Goal: Information Seeking & Learning: Learn about a topic

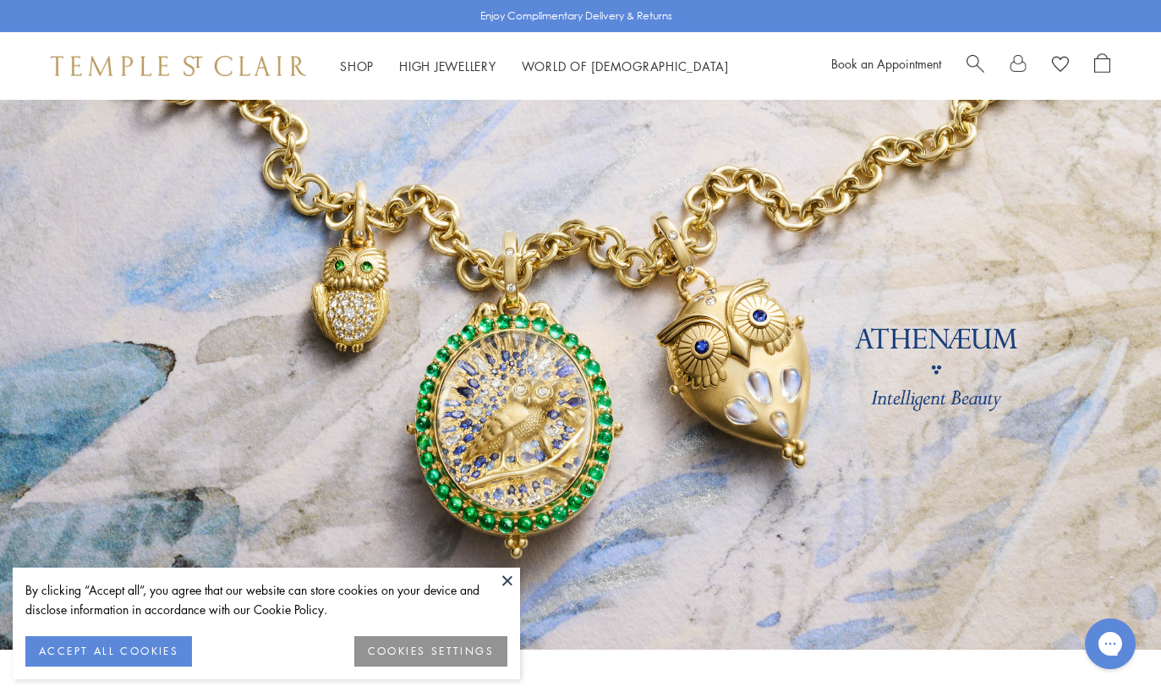
click at [88, 647] on button "ACCEPT ALL COOKIES" at bounding box center [108, 651] width 167 height 30
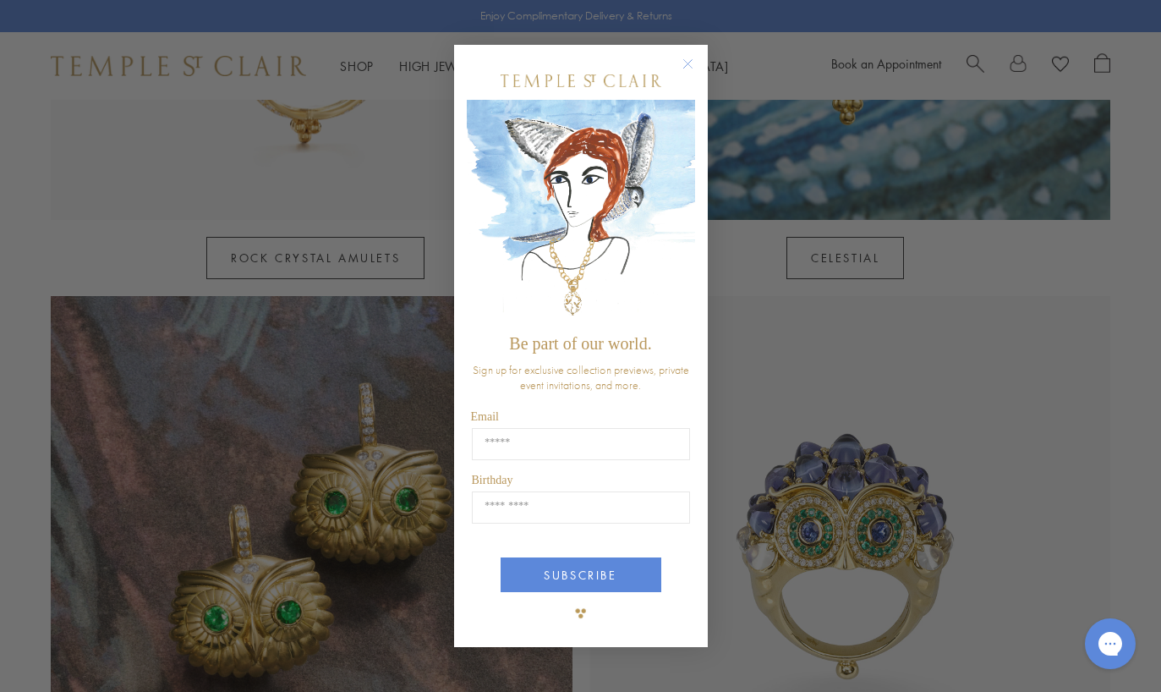
scroll to position [1213, 0]
click at [602, 460] on input "Email" at bounding box center [581, 444] width 218 height 32
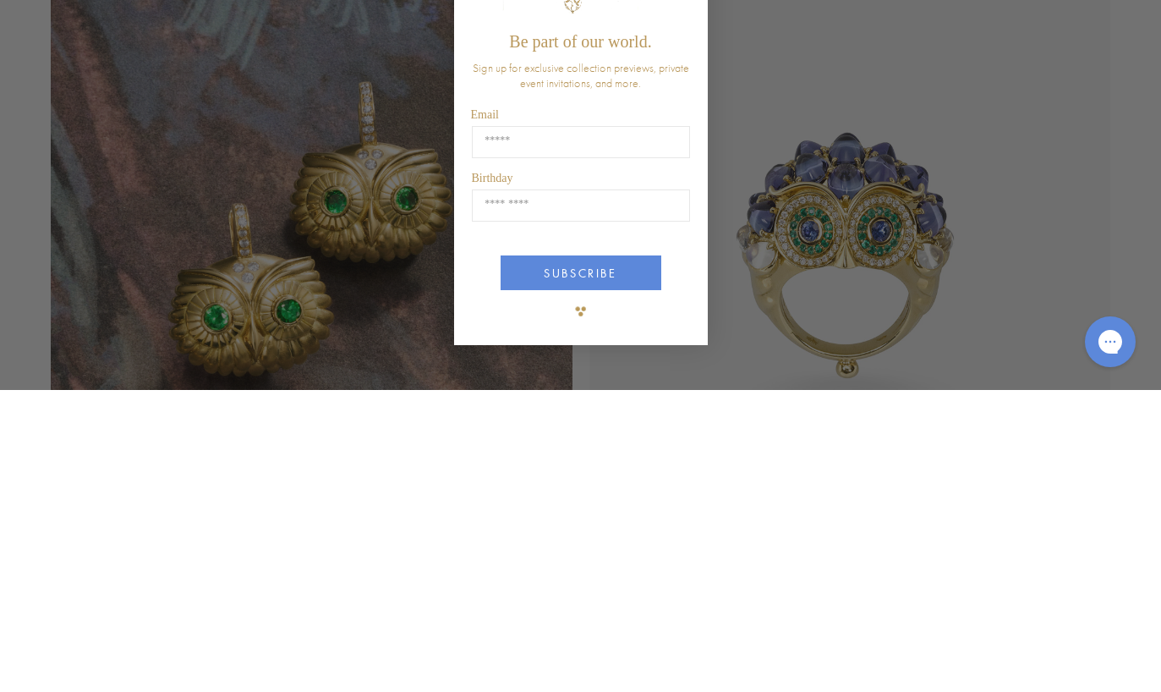
type input "**********"
click at [600, 491] on input "Birthday" at bounding box center [581, 507] width 218 height 32
click at [584, 491] on input "Birthday" at bounding box center [581, 507] width 218 height 32
click at [605, 557] on button "SUBSCRIBE" at bounding box center [581, 574] width 161 height 35
click at [629, 557] on button "SUBSCRIBE" at bounding box center [581, 574] width 161 height 35
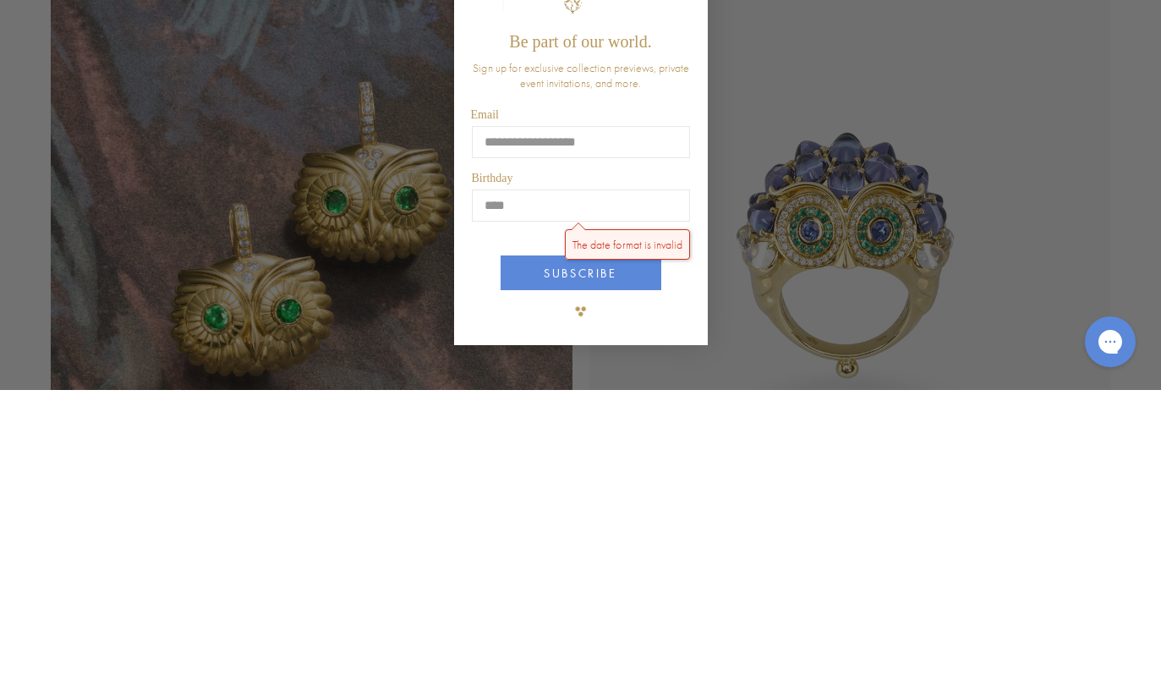
click at [565, 557] on button "SUBSCRIBE" at bounding box center [581, 574] width 161 height 35
click at [620, 557] on button "SUBSCRIBE" at bounding box center [581, 574] width 161 height 35
type input "*****"
click at [587, 557] on button "SUBSCRIBE" at bounding box center [581, 574] width 161 height 35
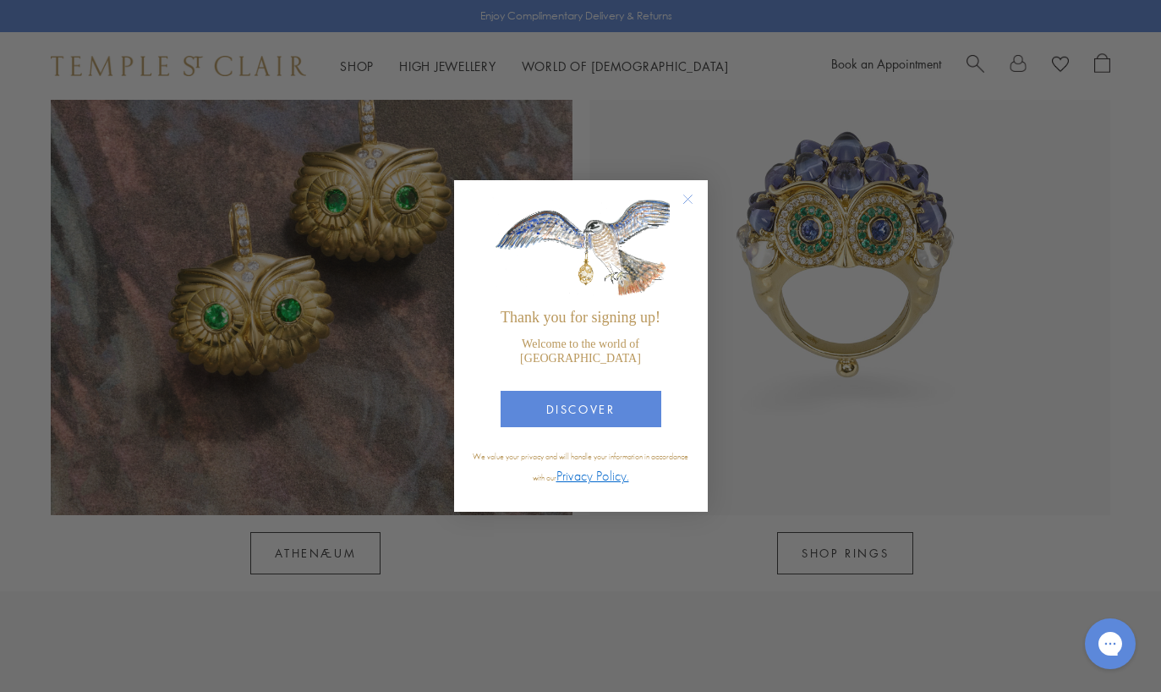
scroll to position [1546, 0]
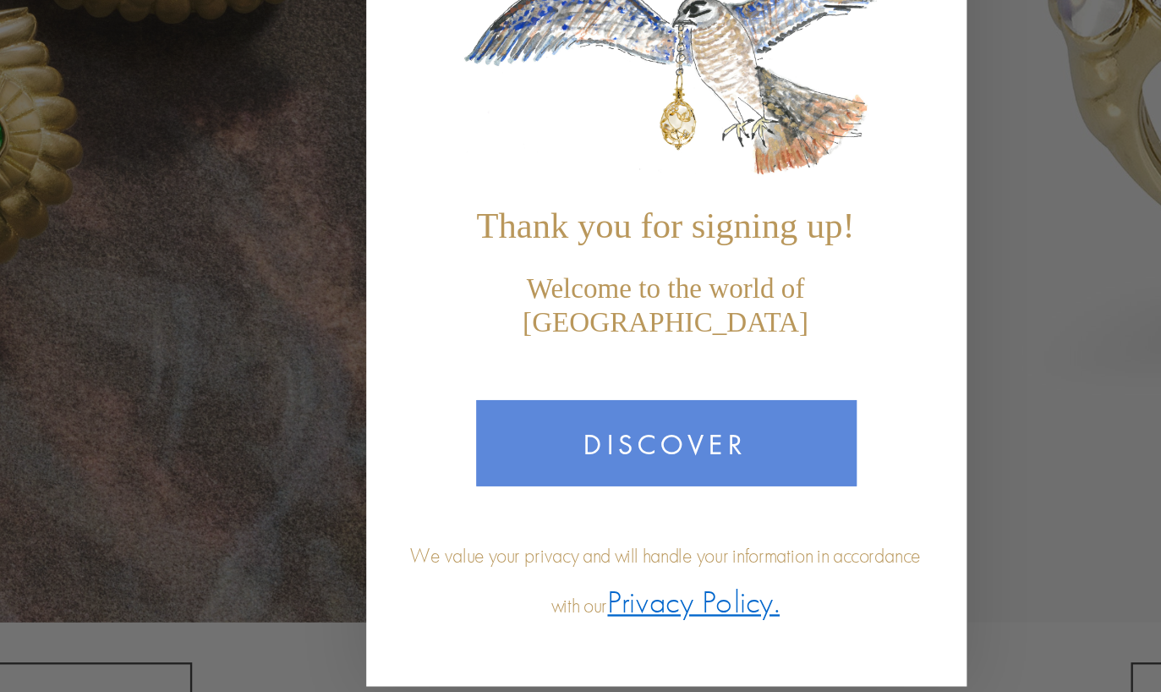
click at [501, 391] on button "DISCOVER" at bounding box center [581, 409] width 161 height 36
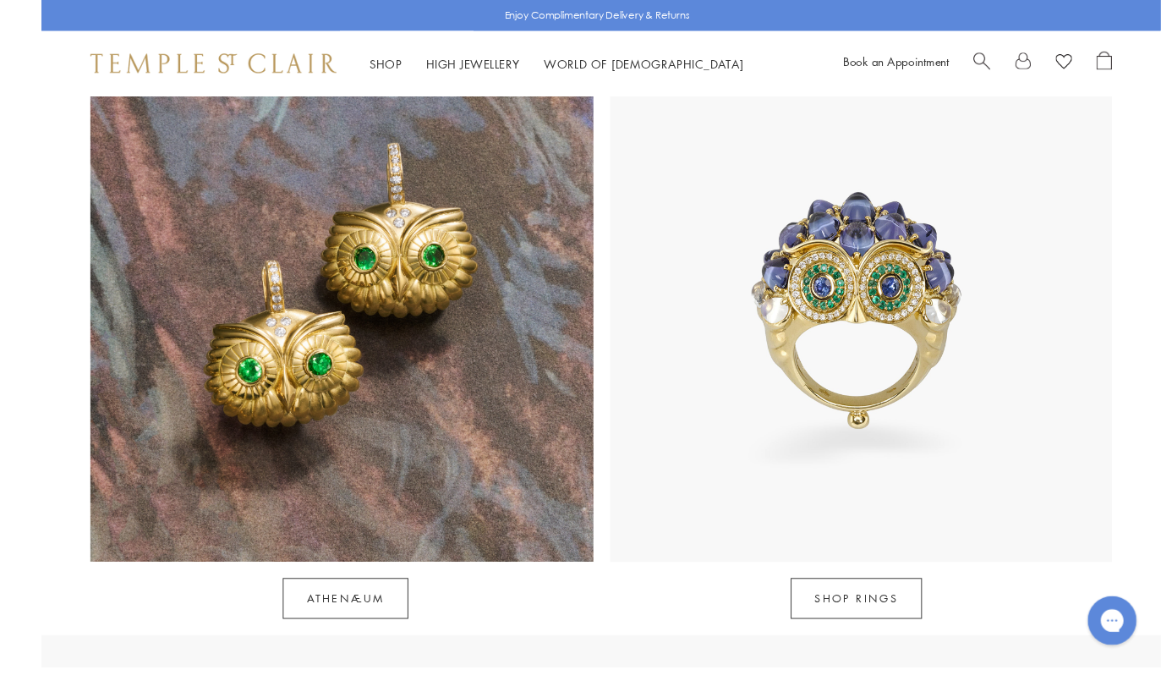
scroll to position [1487, 0]
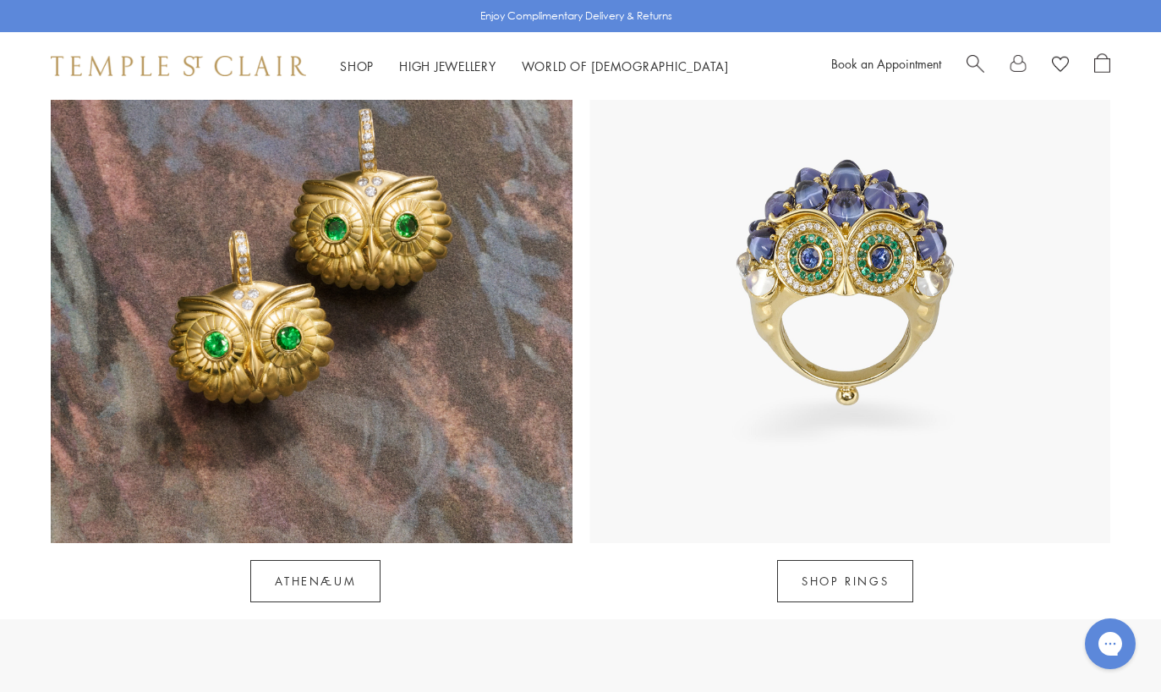
click at [213, 299] on img at bounding box center [312, 283] width 522 height 522
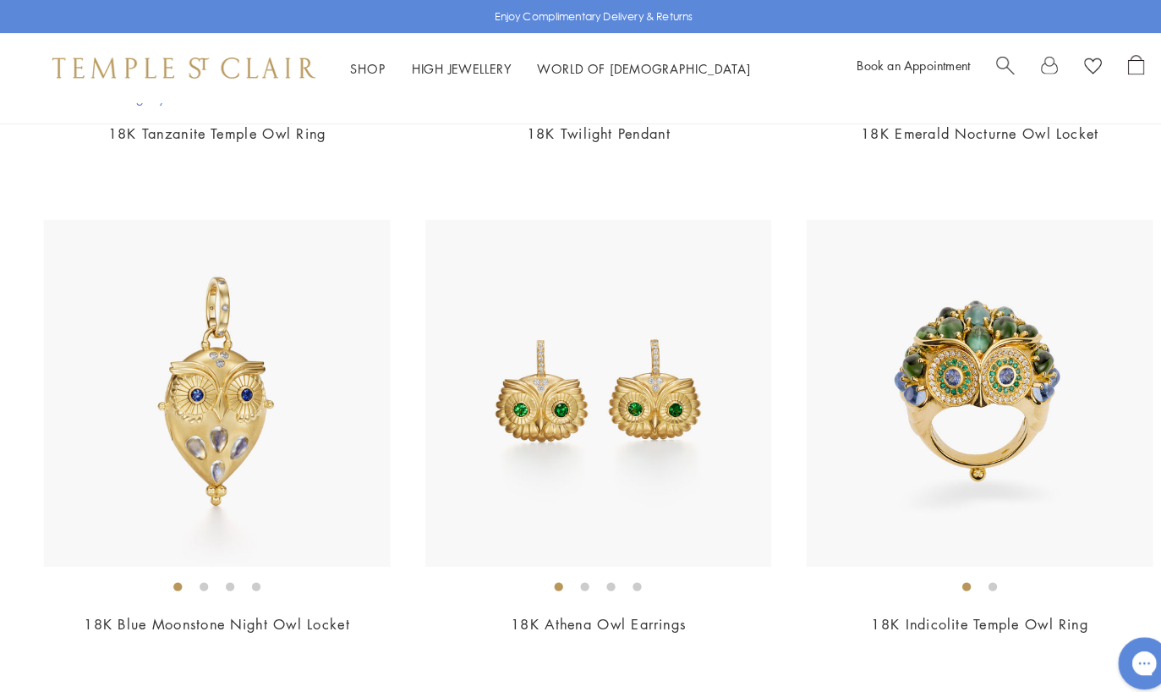
scroll to position [796, 0]
click at [526, 385] on img at bounding box center [581, 381] width 337 height 337
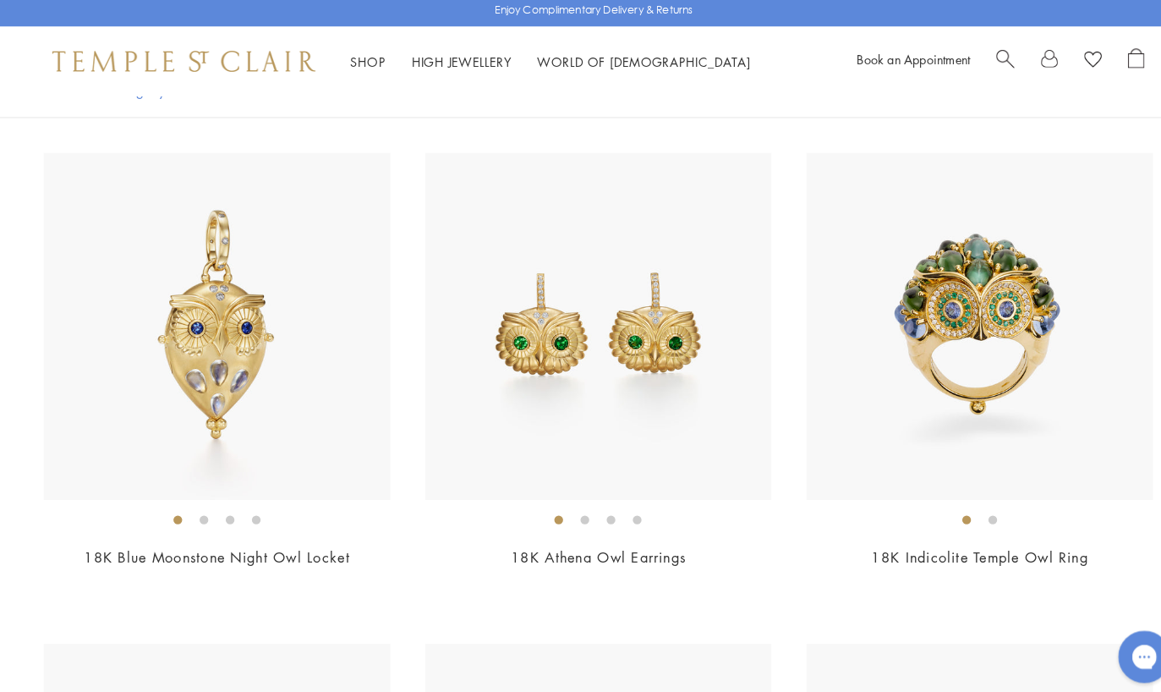
scroll to position [934, 0]
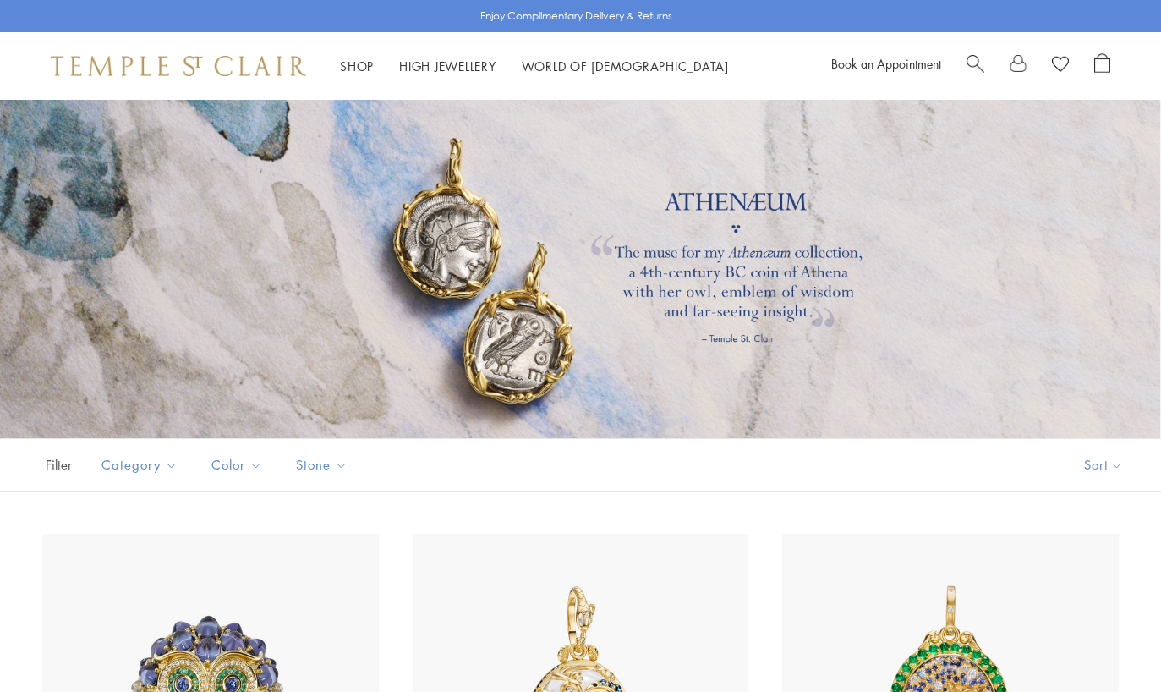
click at [63, 309] on div at bounding box center [580, 269] width 1161 height 338
click at [135, 546] on button "Pendants" at bounding box center [179, 555] width 156 height 19
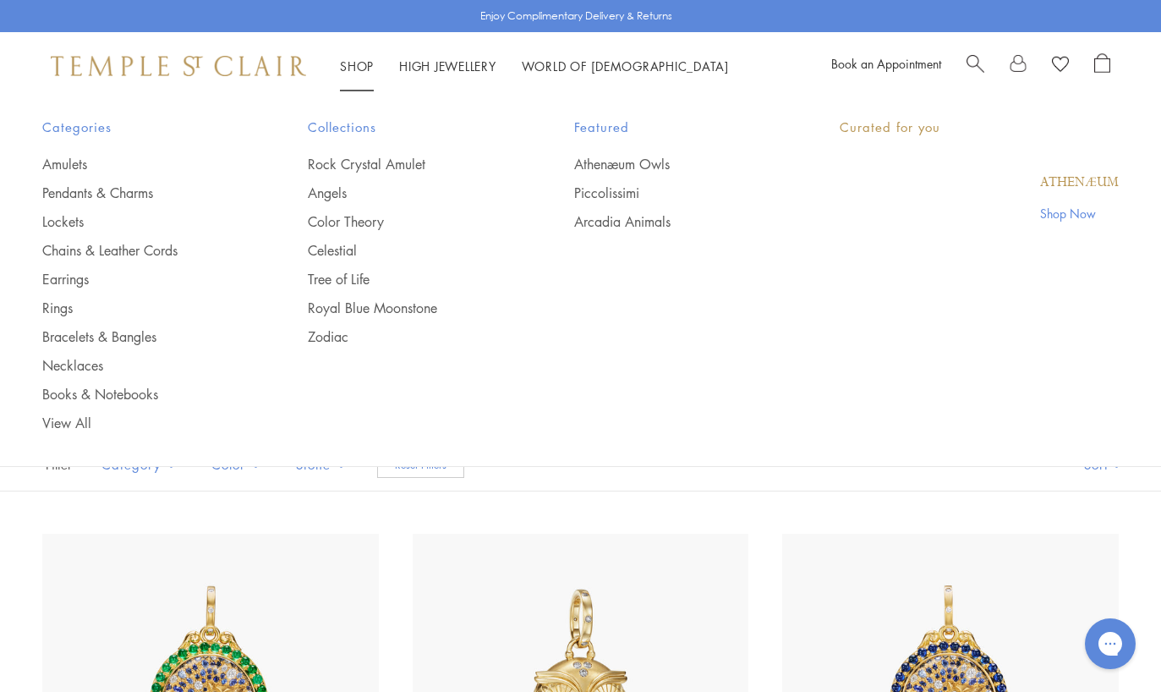
click at [355, 59] on link "Shop Shop" at bounding box center [357, 66] width 34 height 17
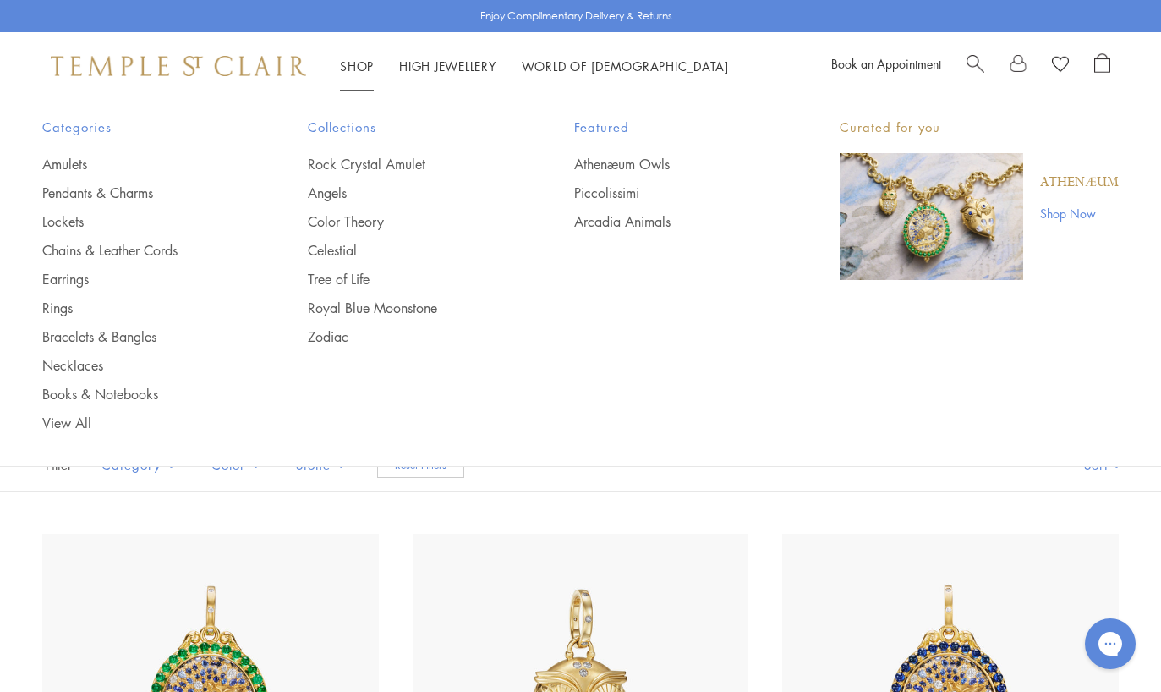
click at [61, 270] on link "Earrings" at bounding box center [141, 279] width 198 height 19
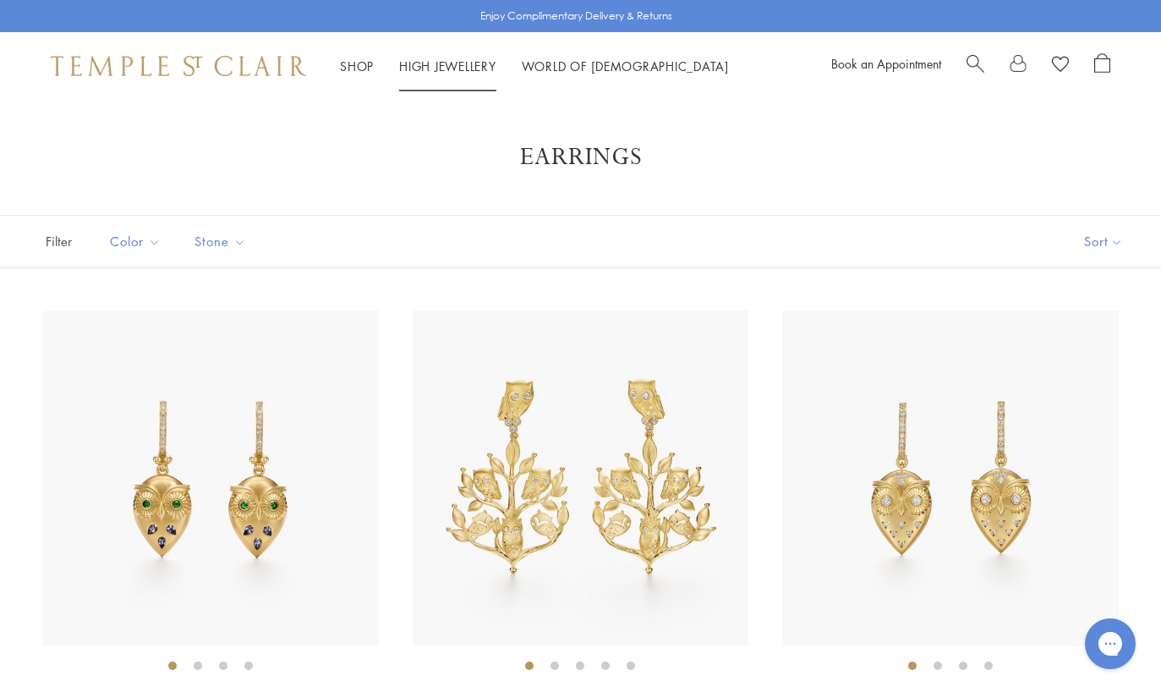
click at [446, 72] on link "High Jewellery High Jewellery" at bounding box center [447, 66] width 97 height 17
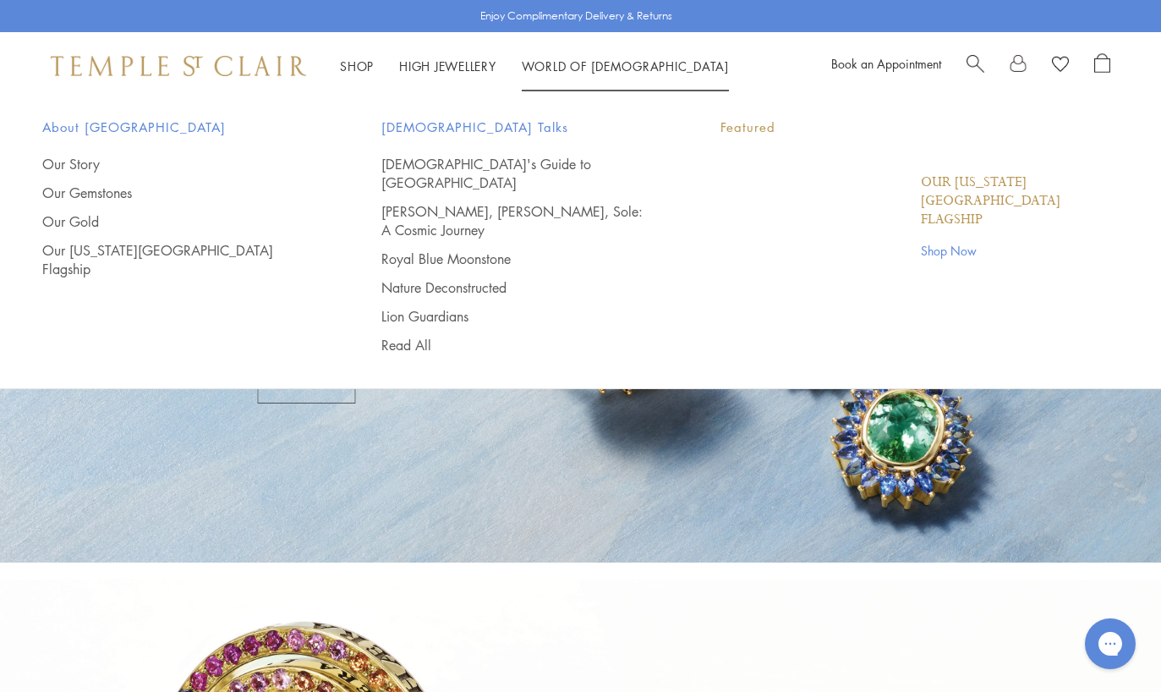
click at [563, 70] on link "World of [GEOGRAPHIC_DATA][DEMOGRAPHIC_DATA]" at bounding box center [625, 66] width 207 height 17
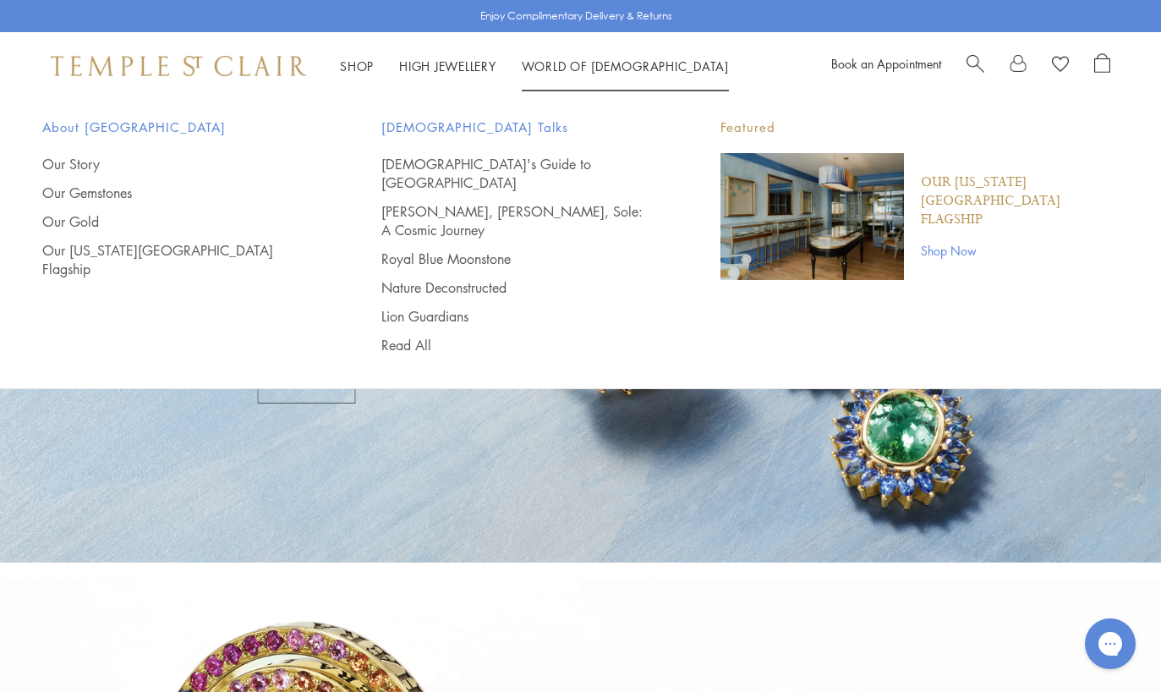
click at [74, 212] on link "Our Gold" at bounding box center [177, 221] width 271 height 19
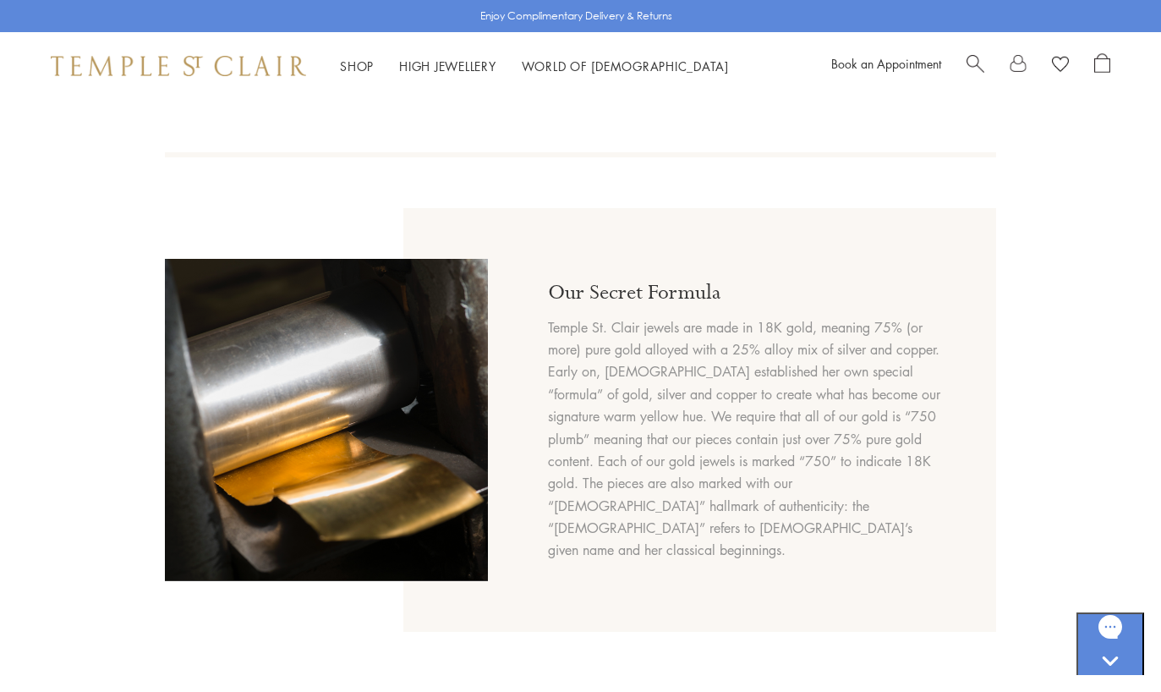
scroll to position [694, 0]
